Goal: Task Accomplishment & Management: Manage account settings

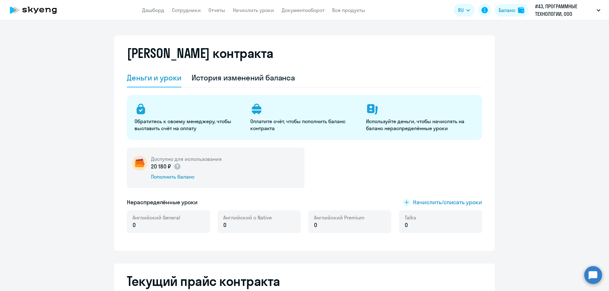
select select "english_adult_not_native_speaker"
click at [186, 12] on link "Сотрудники" at bounding box center [186, 10] width 29 height 6
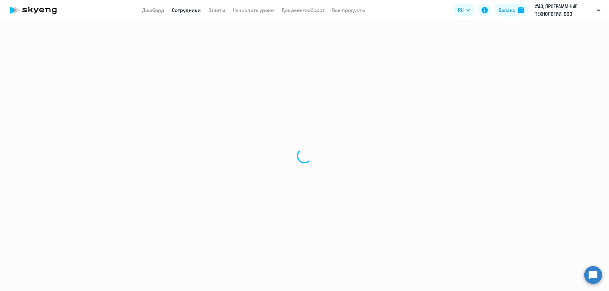
select select "30"
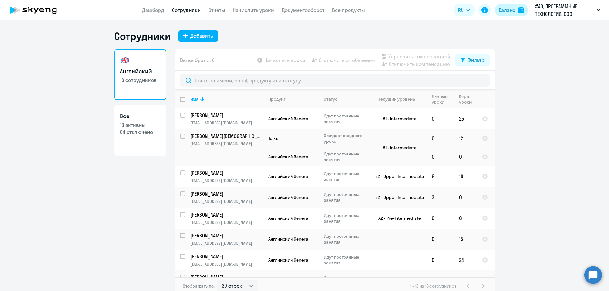
click at [511, 12] on div "Баланс" at bounding box center [506, 10] width 17 height 8
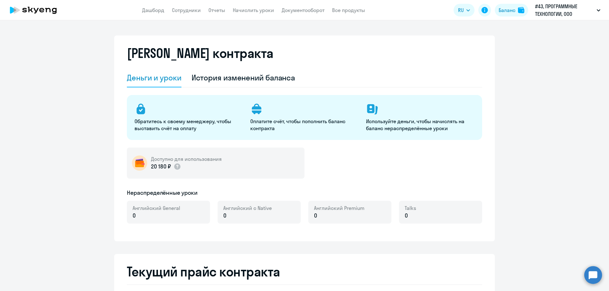
select select "english_adult_not_native_speaker"
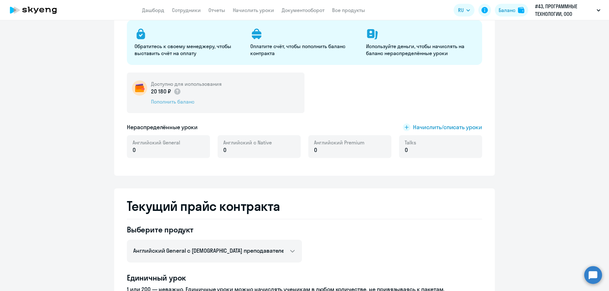
scroll to position [127, 0]
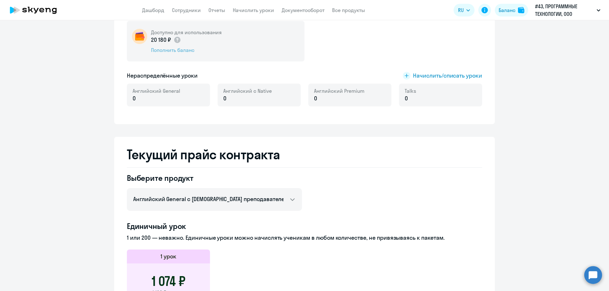
click at [181, 52] on div "Пополнить баланс" at bounding box center [186, 50] width 71 height 7
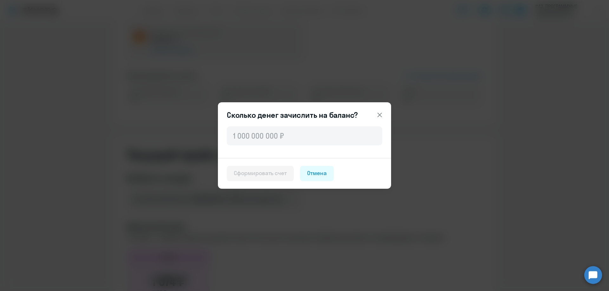
click at [376, 115] on icon at bounding box center [380, 115] width 8 height 8
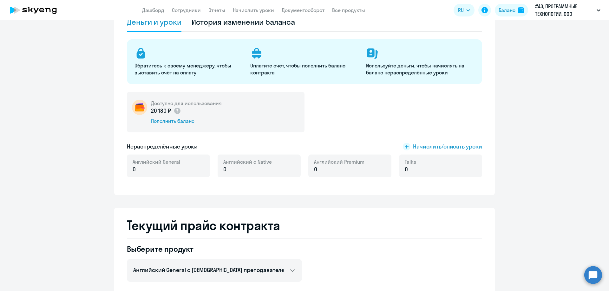
scroll to position [0, 0]
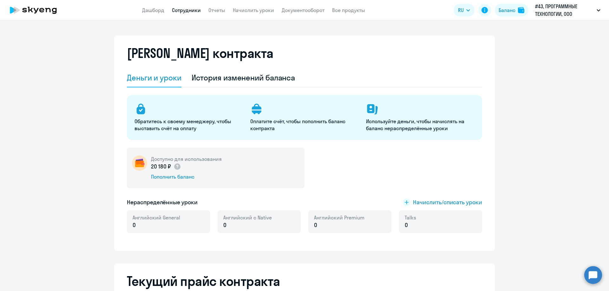
click at [190, 11] on link "Сотрудники" at bounding box center [186, 10] width 29 height 6
select select "30"
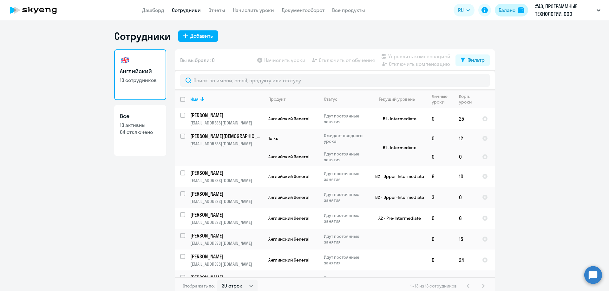
click at [510, 9] on div "Баланс" at bounding box center [506, 10] width 17 height 8
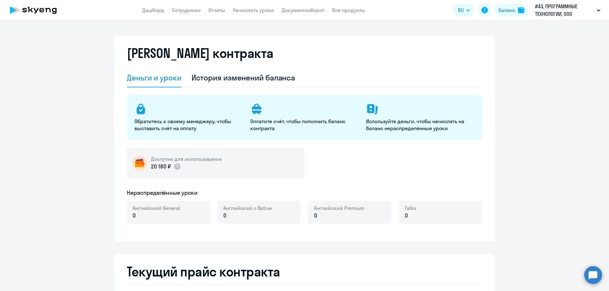
select select "english_adult_not_native_speaker"
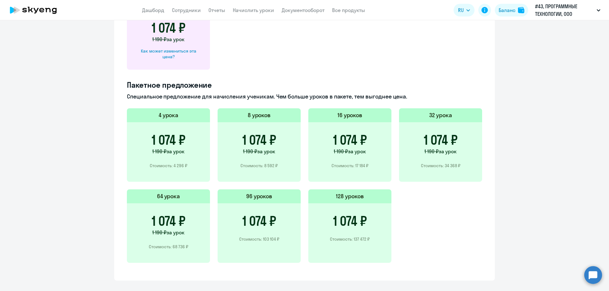
scroll to position [285, 0]
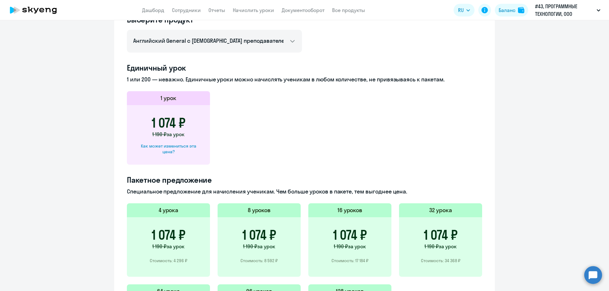
click at [168, 124] on h3 "1 074 ₽" at bounding box center [169, 122] width 34 height 15
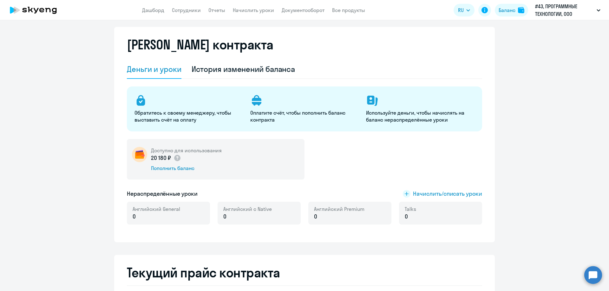
scroll to position [0, 0]
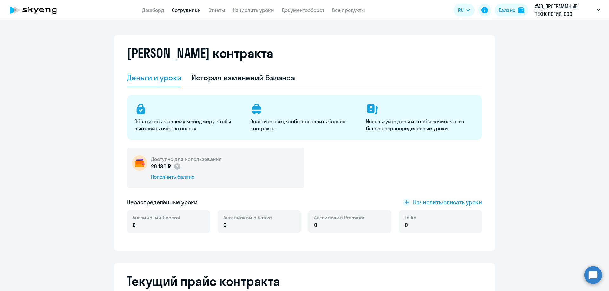
click at [181, 13] on link "Сотрудники" at bounding box center [186, 10] width 29 height 6
select select "30"
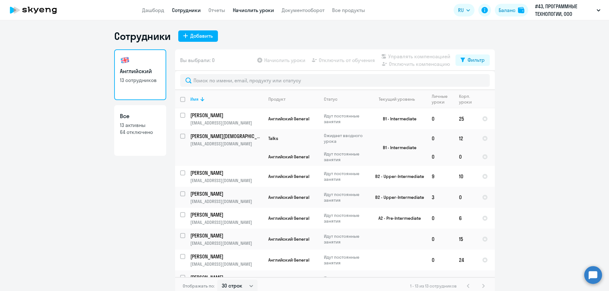
click at [269, 13] on link "Начислить уроки" at bounding box center [253, 10] width 41 height 6
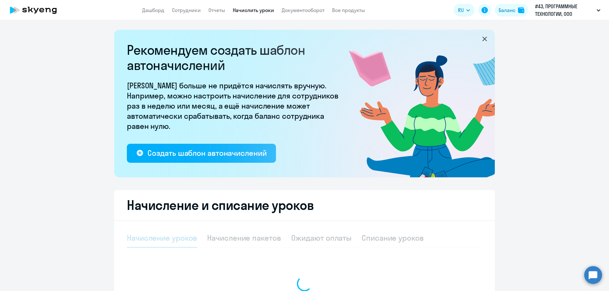
select select "10"
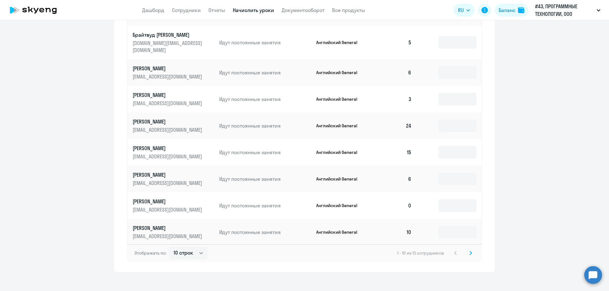
scroll to position [352, 0]
click at [469, 250] on icon at bounding box center [470, 252] width 3 height 4
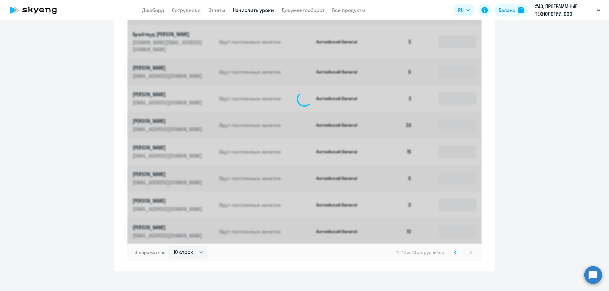
scroll to position [166, 0]
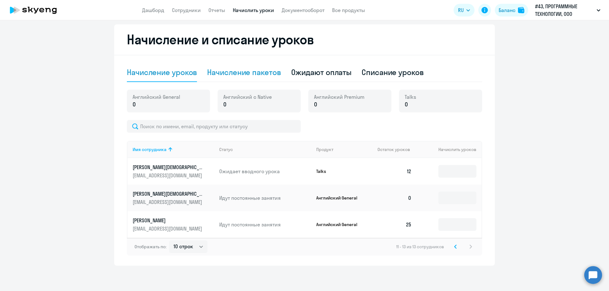
click at [236, 74] on div "Начисление пакетов" at bounding box center [244, 72] width 74 height 10
select select "10"
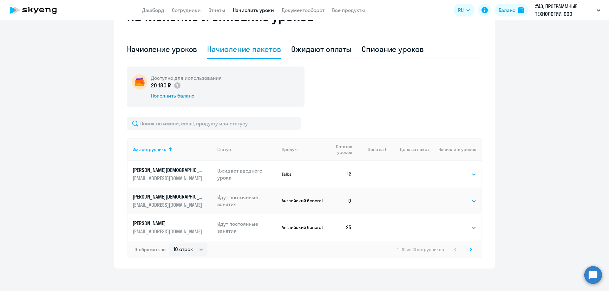
scroll to position [192, 0]
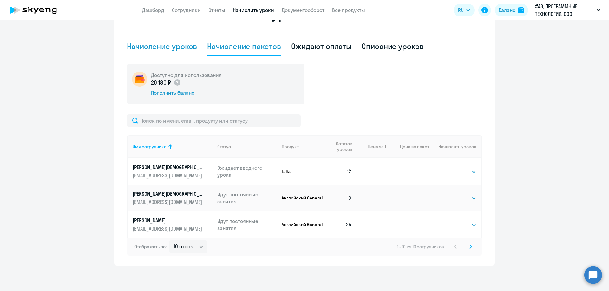
click at [183, 50] on div "Начисление уроков" at bounding box center [162, 46] width 70 height 10
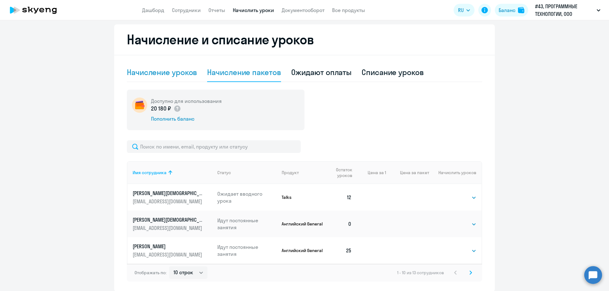
select select "10"
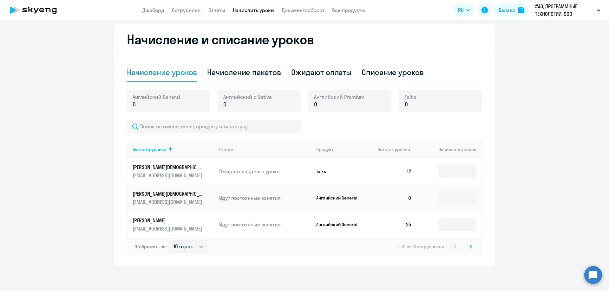
click at [471, 244] on svg-icon at bounding box center [471, 247] width 8 height 8
click at [470, 247] on div "11 - 13 из 13 сотрудников" at bounding box center [435, 247] width 78 height 8
click at [447, 247] on div "11 - 13 из 13 сотрудников" at bounding box center [435, 247] width 78 height 8
click at [454, 247] on icon at bounding box center [455, 247] width 3 height 4
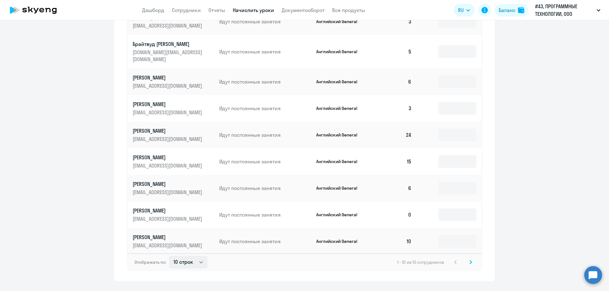
scroll to position [352, 0]
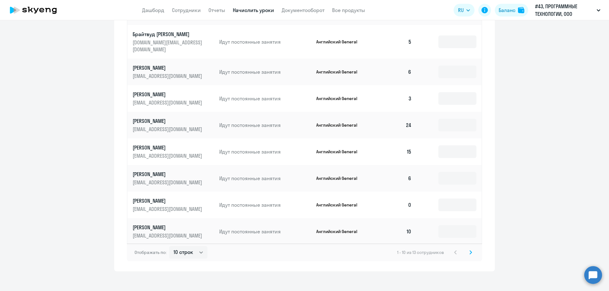
click at [470, 249] on svg-icon at bounding box center [471, 253] width 8 height 8
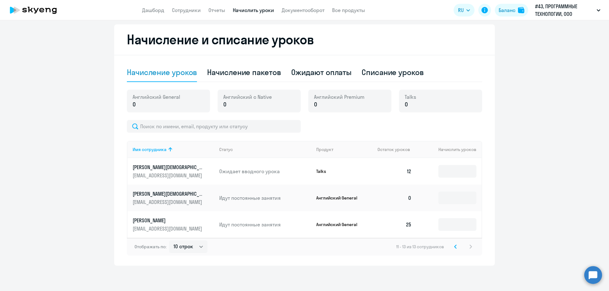
scroll to position [166, 0]
click at [256, 72] on div "Начисление пакетов" at bounding box center [244, 72] width 74 height 10
select select "10"
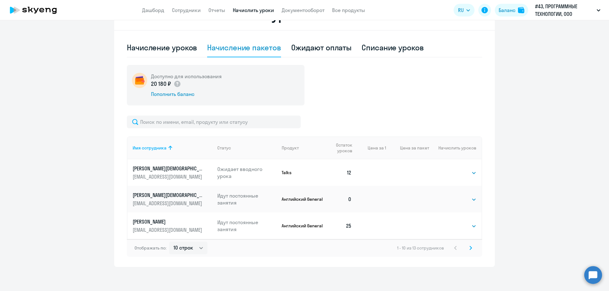
scroll to position [192, 0]
click at [470, 248] on svg-icon at bounding box center [471, 247] width 8 height 8
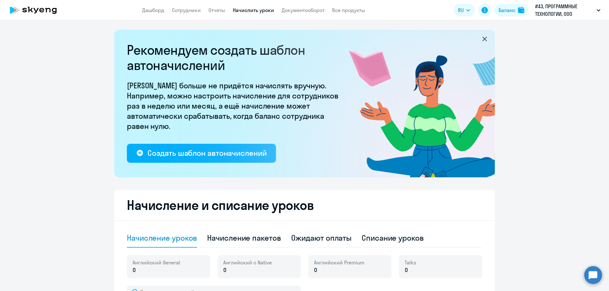
select select "10"
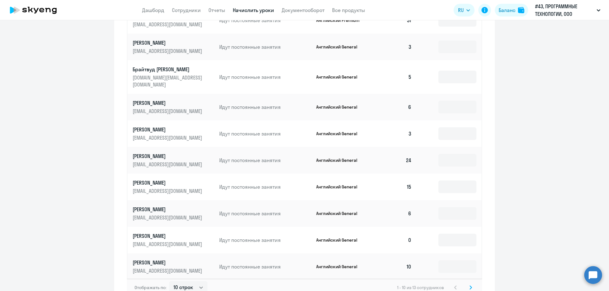
scroll to position [349, 0]
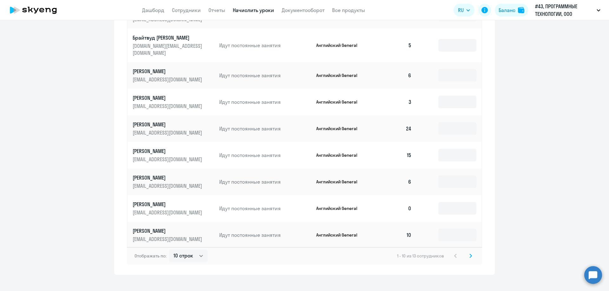
click at [470, 252] on svg-icon at bounding box center [471, 256] width 8 height 8
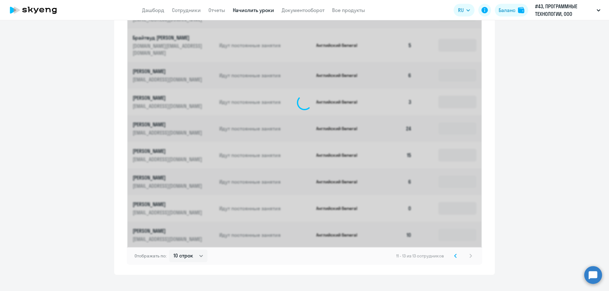
scroll to position [166, 0]
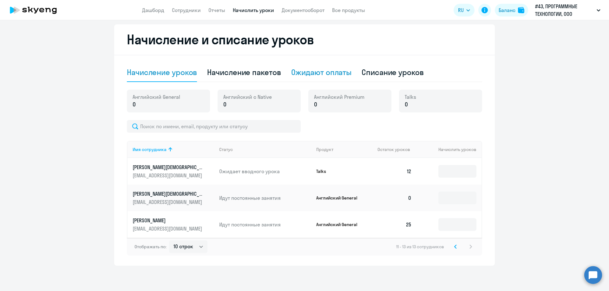
click at [347, 72] on div "Ожидают оплаты" at bounding box center [321, 72] width 61 height 10
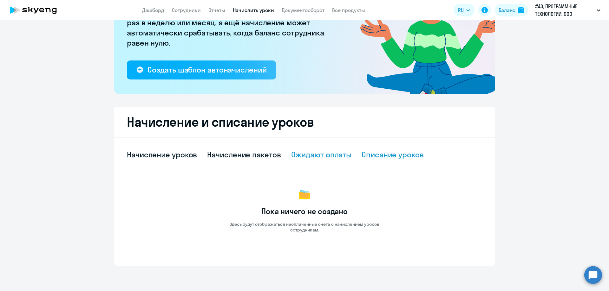
click at [365, 147] on div "Списание уроков" at bounding box center [392, 155] width 62 height 19
select select "10"
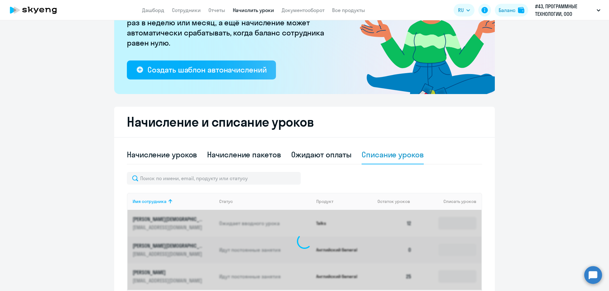
scroll to position [135, 0]
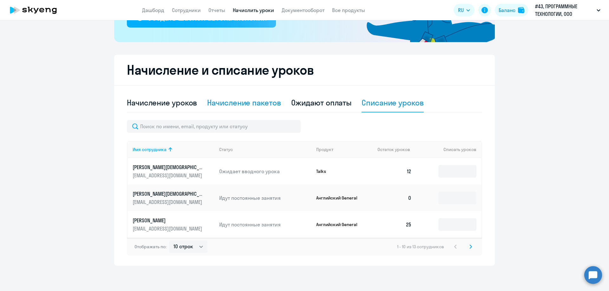
click at [262, 106] on div "Начисление пакетов" at bounding box center [244, 103] width 74 height 10
select select "10"
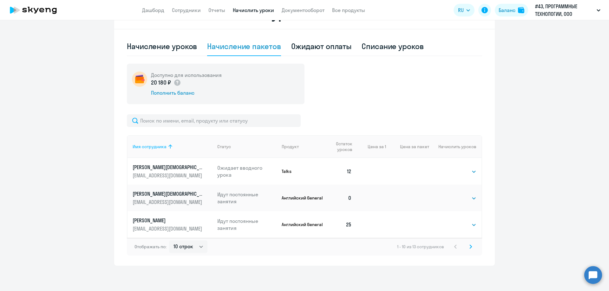
scroll to position [0, 0]
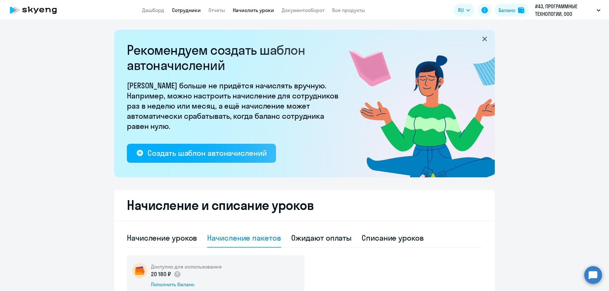
click at [195, 10] on link "Сотрудники" at bounding box center [186, 10] width 29 height 6
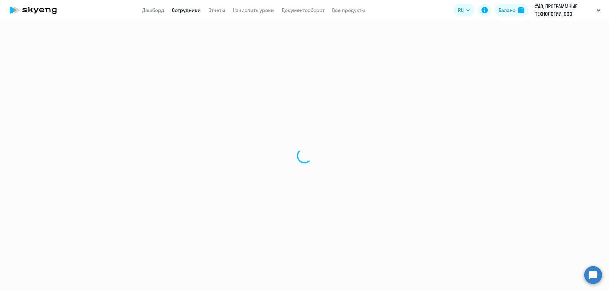
select select "30"
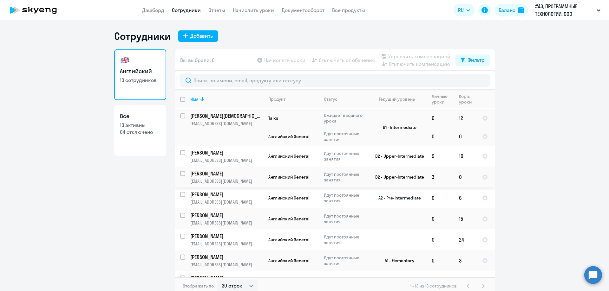
scroll to position [32, 0]
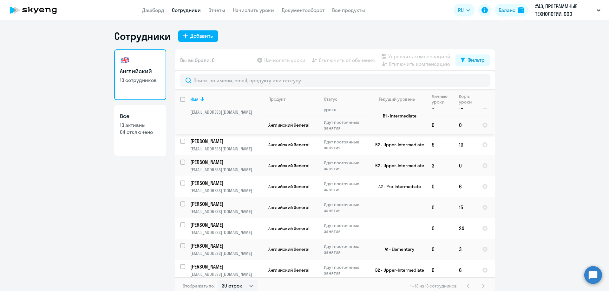
click at [148, 112] on link "Все 13 активны 64 отключено" at bounding box center [140, 130] width 52 height 51
select select "30"
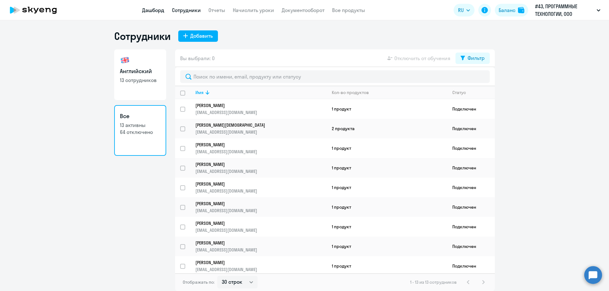
click at [150, 8] on link "Дашборд" at bounding box center [153, 10] width 22 height 6
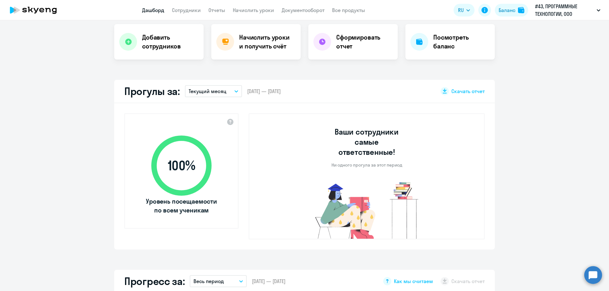
scroll to position [285, 0]
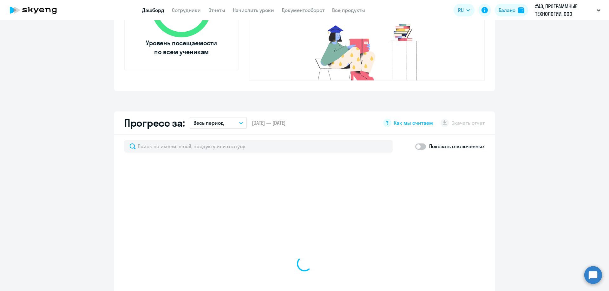
select select "30"
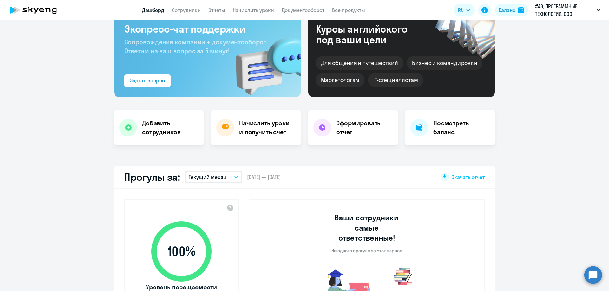
scroll to position [0, 0]
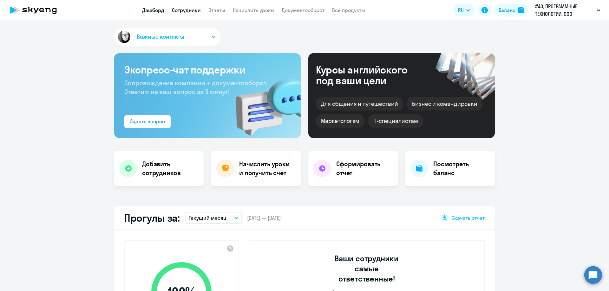
click at [192, 12] on link "Сотрудники" at bounding box center [186, 10] width 29 height 6
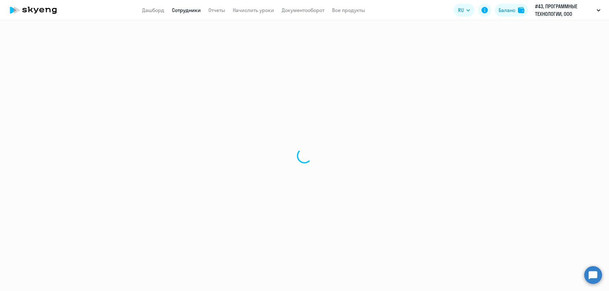
select select "30"
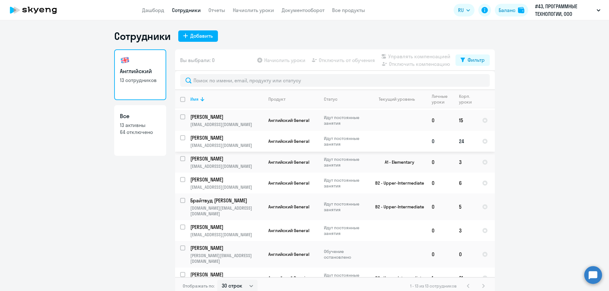
scroll to position [4, 0]
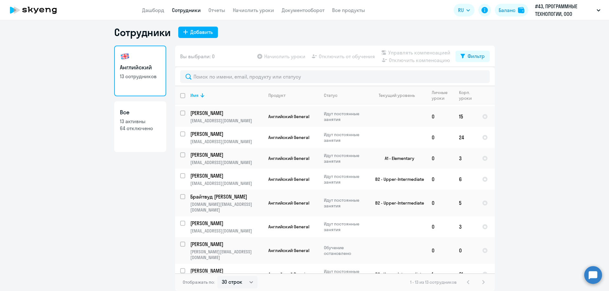
click at [147, 117] on link "Все 13 активны 64 отключено" at bounding box center [140, 126] width 52 height 51
select select "30"
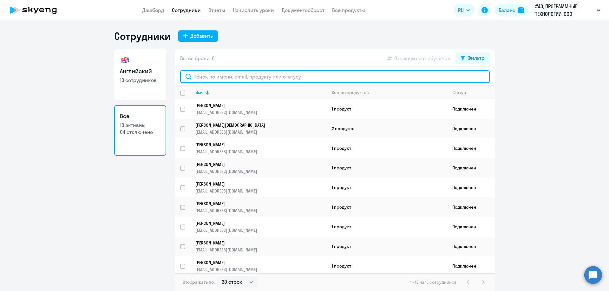
click at [318, 72] on input "text" at bounding box center [334, 76] width 309 height 13
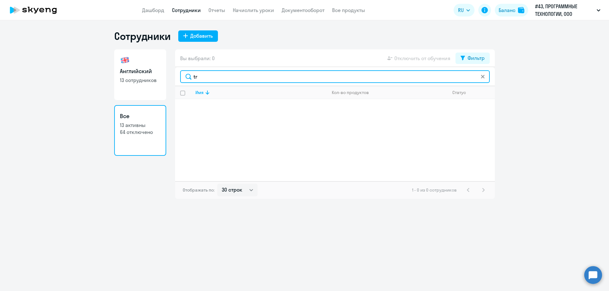
type input "t"
type input "тре"
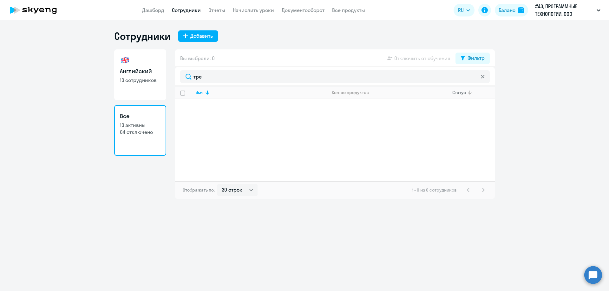
click at [457, 94] on div "Статус" at bounding box center [459, 93] width 14 height 6
click at [456, 94] on div "Статус" at bounding box center [459, 93] width 14 height 6
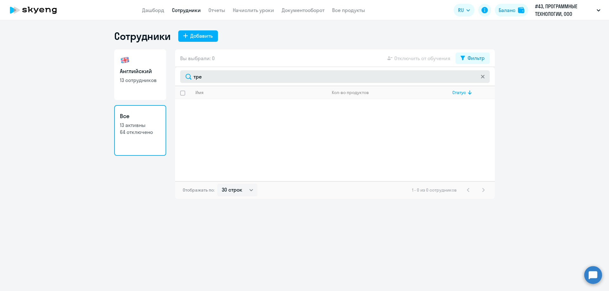
click at [485, 77] on svg-icon at bounding box center [482, 76] width 5 height 5
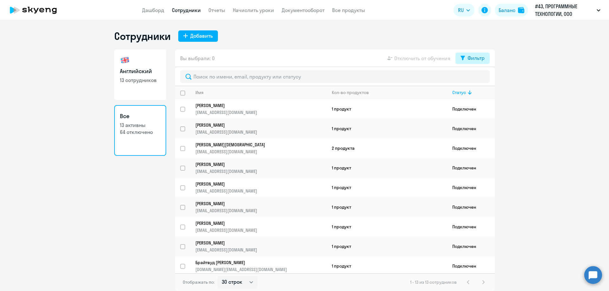
click at [478, 62] on div "Фильтр" at bounding box center [475, 58] width 17 height 8
click at [475, 79] on span at bounding box center [479, 79] width 11 height 6
click at [474, 79] on input "checkbox" at bounding box center [473, 79] width 0 height 0
checkbox input "true"
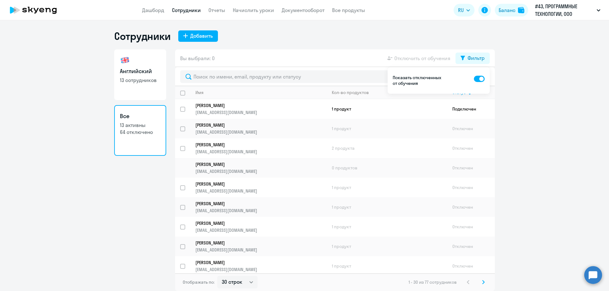
click at [519, 113] on ng-component "Сотрудники Добавить Английский 13 сотрудников Все 13 активны 64 отключено Вы вы…" at bounding box center [304, 161] width 609 height 262
click at [237, 83] on div at bounding box center [335, 76] width 320 height 19
click at [247, 77] on input "text" at bounding box center [334, 76] width 309 height 13
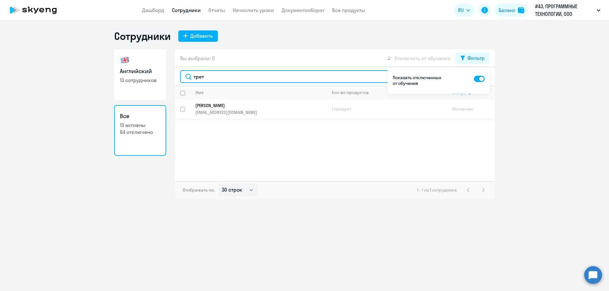
type input "трет"
click at [263, 113] on p "istretyakov@axmor.com" at bounding box center [260, 113] width 131 height 6
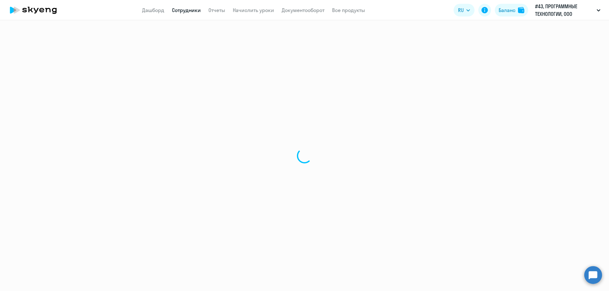
select select "english"
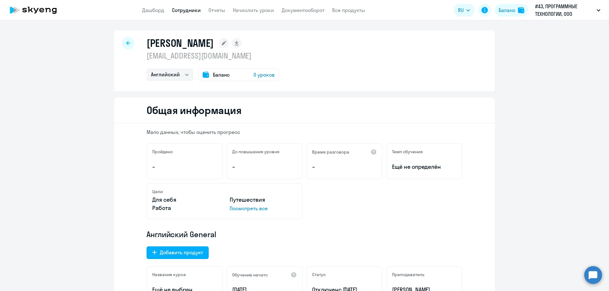
click at [133, 44] on div "Третьяков Илья istretyakov@axmor.com Английский Баланс 0 уроков" at bounding box center [304, 60] width 380 height 61
click at [123, 44] on div at bounding box center [128, 43] width 13 height 13
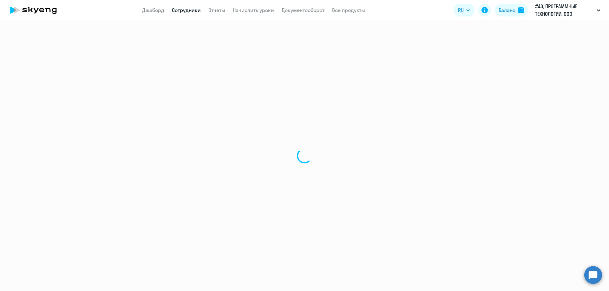
select select "30"
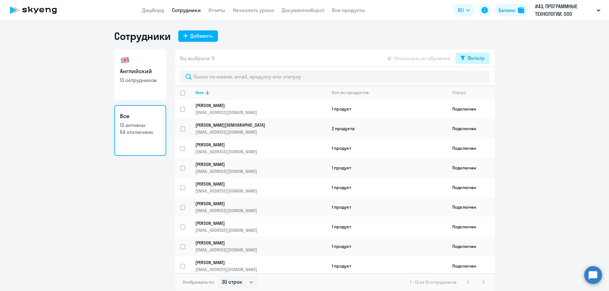
click at [478, 60] on div "Фильтр" at bounding box center [475, 58] width 17 height 8
click at [476, 80] on span at bounding box center [479, 79] width 11 height 6
click at [474, 79] on input "checkbox" at bounding box center [473, 79] width 0 height 0
checkbox input "true"
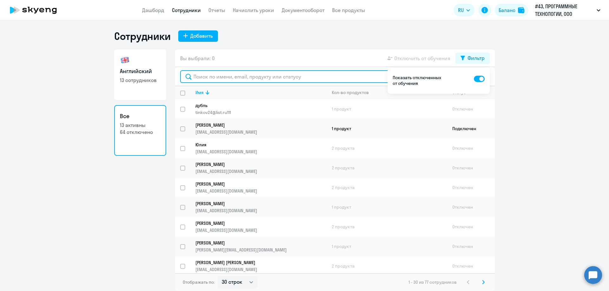
click at [252, 76] on input "text" at bounding box center [334, 76] width 309 height 13
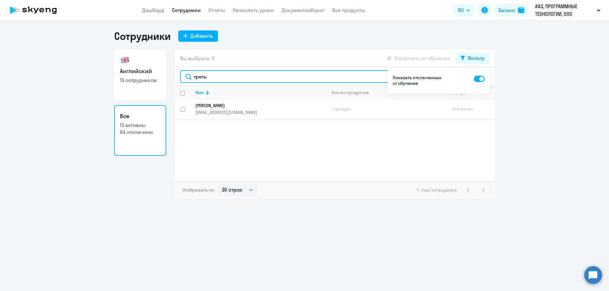
type input "треть"
click at [180, 109] on input "select row 39177300" at bounding box center [186, 113] width 13 height 13
checkbox input "true"
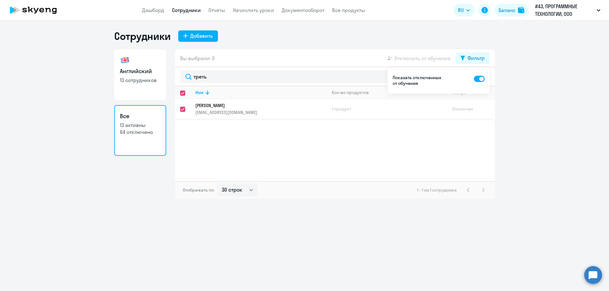
checkbox input "true"
click at [466, 110] on td "Отключен" at bounding box center [471, 109] width 48 height 20
select select "english"
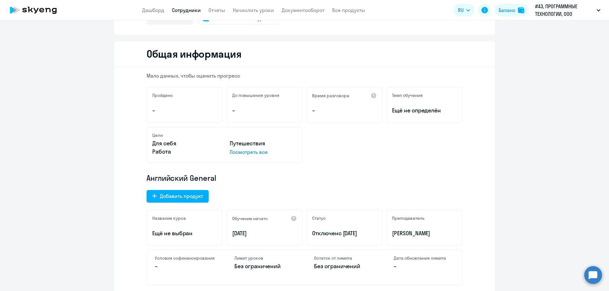
scroll to position [159, 0]
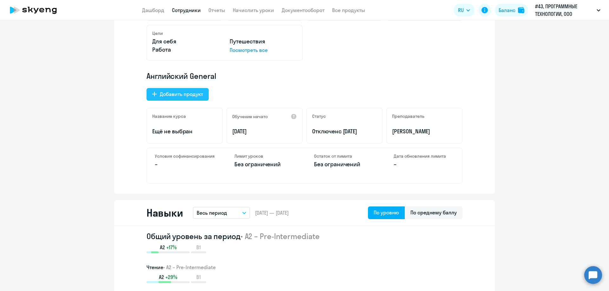
click at [182, 97] on div "Добавить продукт" at bounding box center [181, 94] width 43 height 8
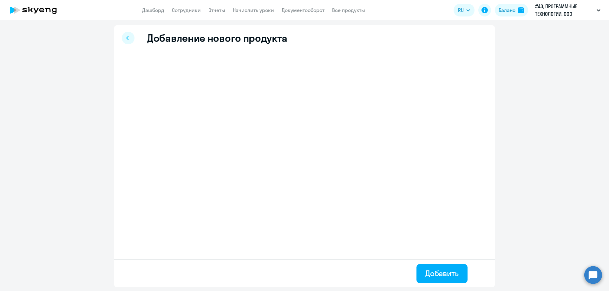
click at [130, 36] on div at bounding box center [128, 38] width 13 height 13
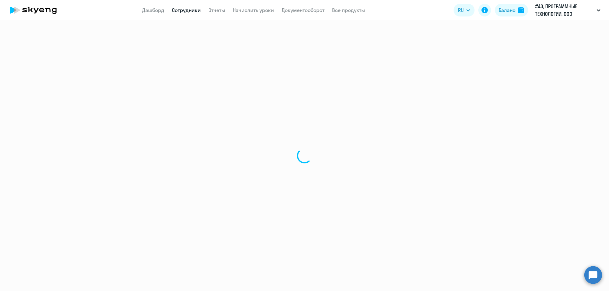
select select "english"
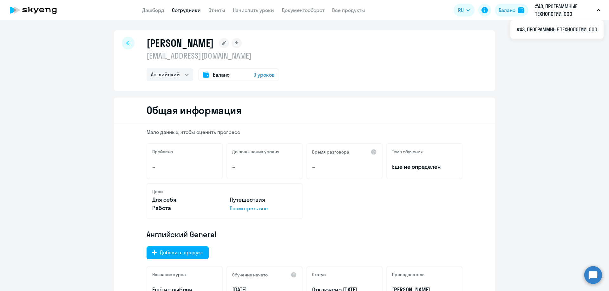
click at [359, 163] on div "Время разговора –" at bounding box center [344, 161] width 76 height 36
